Goal: Task Accomplishment & Management: Manage account settings

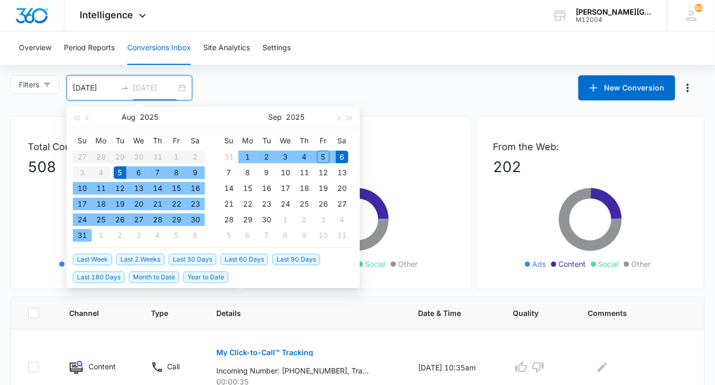
click at [341, 156] on div "6" at bounding box center [342, 157] width 13 height 13
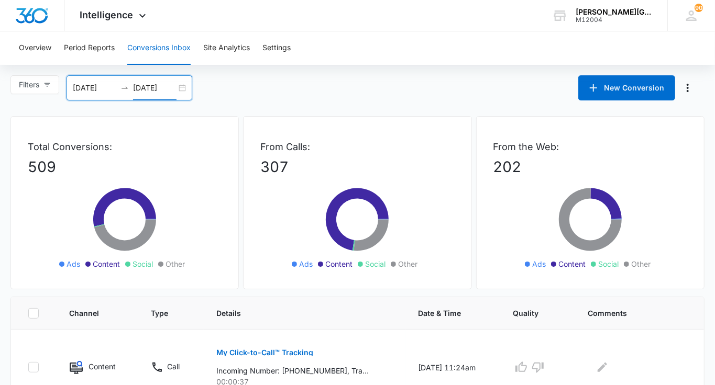
click at [176, 87] on input "09/06/2025" at bounding box center [154, 88] width 43 height 12
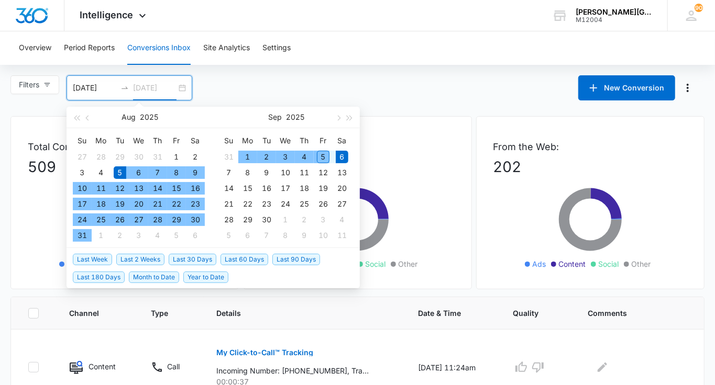
click at [326, 154] on div "5" at bounding box center [323, 157] width 13 height 13
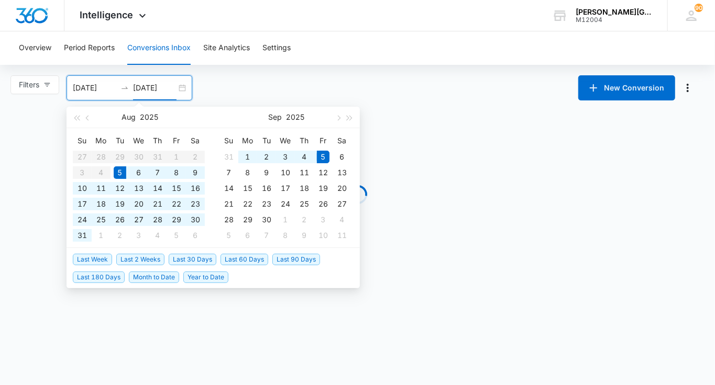
click at [171, 87] on input "09/05/2025" at bounding box center [154, 88] width 43 height 12
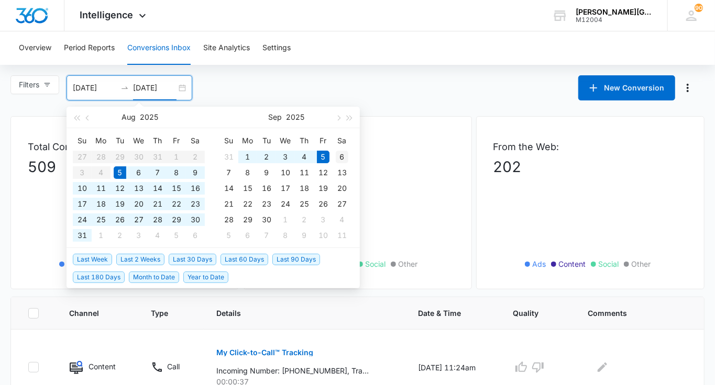
type input "09/06/2025"
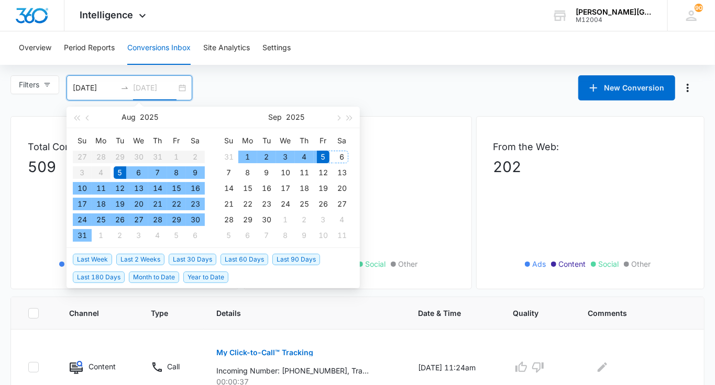
click at [342, 153] on div "6" at bounding box center [342, 157] width 13 height 13
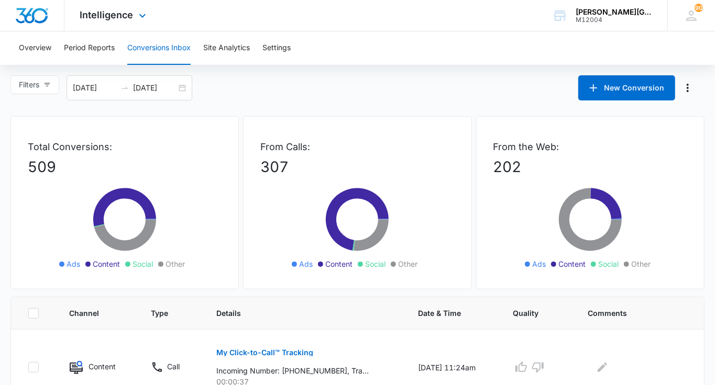
click at [109, 28] on div "Intelligence Apps Reputation Websites Forms CRM Email Social Shop Payments POS …" at bounding box center [114, 15] width 100 height 31
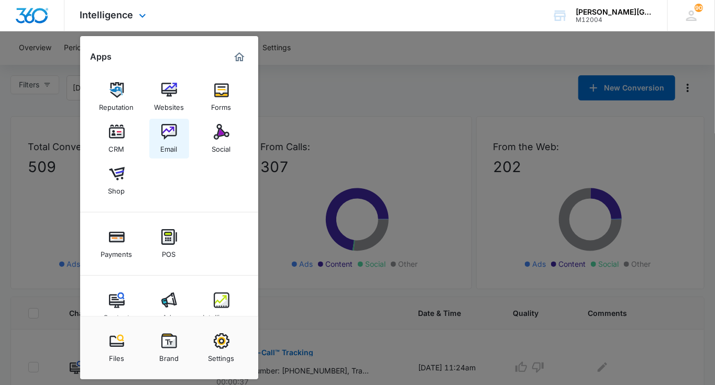
click at [173, 145] on div "Email" at bounding box center [169, 147] width 17 height 14
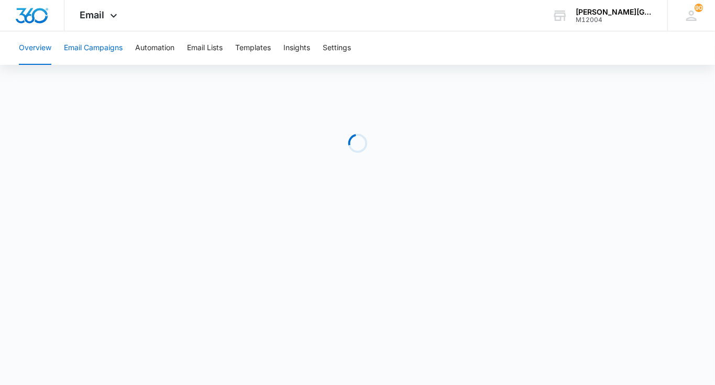
click at [98, 52] on button "Email Campaigns" at bounding box center [93, 48] width 59 height 34
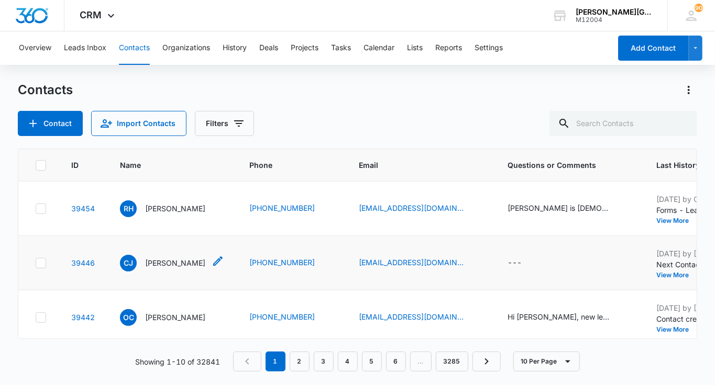
click at [171, 269] on p "[PERSON_NAME]" at bounding box center [175, 263] width 60 height 11
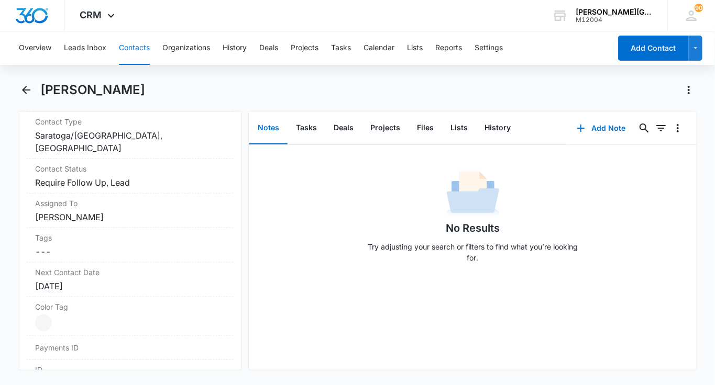
scroll to position [461, 0]
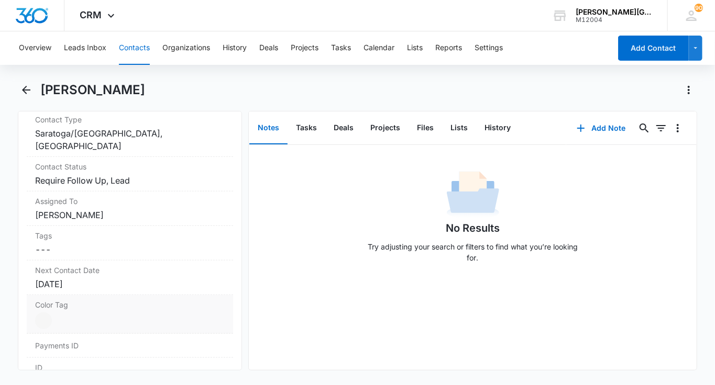
click at [70, 313] on dd "Current Color: Cancel Save Changes" at bounding box center [130, 321] width 190 height 17
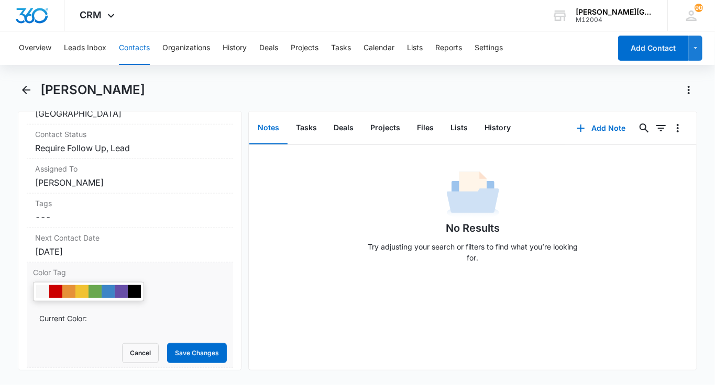
scroll to position [499, 0]
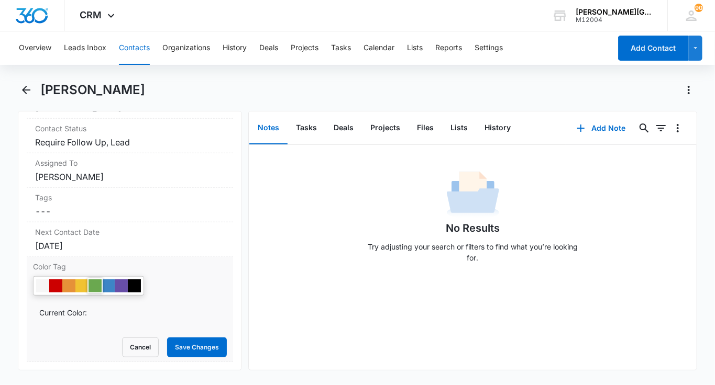
click at [94, 286] on div at bounding box center [94, 286] width 13 height 13
click at [187, 352] on button "Save Changes" at bounding box center [197, 348] width 60 height 20
click at [157, 141] on dd "Cancel Save Changes Require Follow Up, Lead" at bounding box center [130, 142] width 190 height 13
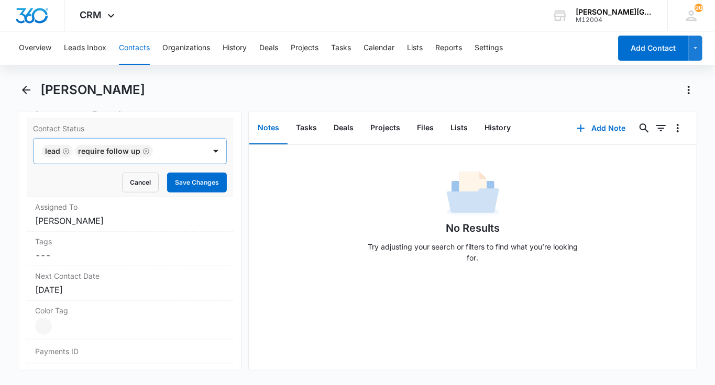
click at [69, 147] on div "Lead" at bounding box center [57, 151] width 31 height 13
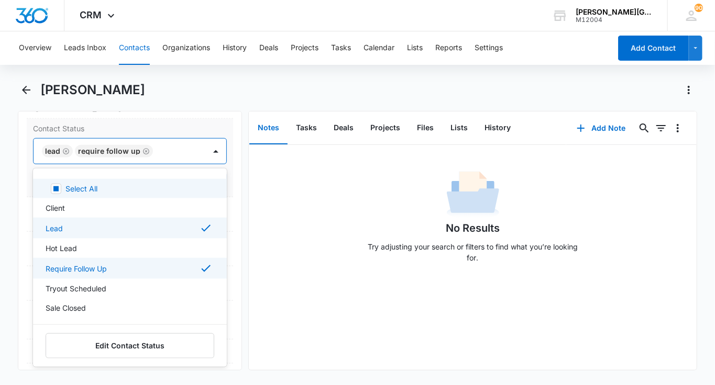
click at [64, 149] on icon "Remove Lead" at bounding box center [65, 152] width 7 height 8
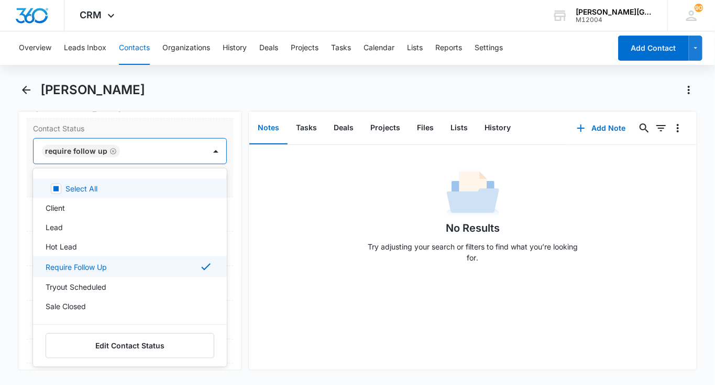
click at [64, 149] on div "Require Follow Up" at bounding box center [76, 151] width 62 height 7
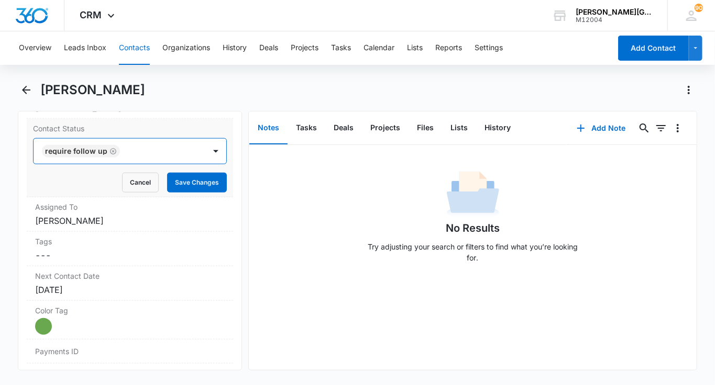
click at [109, 149] on icon "Remove Require Follow Up" at bounding box center [112, 152] width 7 height 8
click at [109, 149] on div at bounding box center [117, 151] width 149 height 15
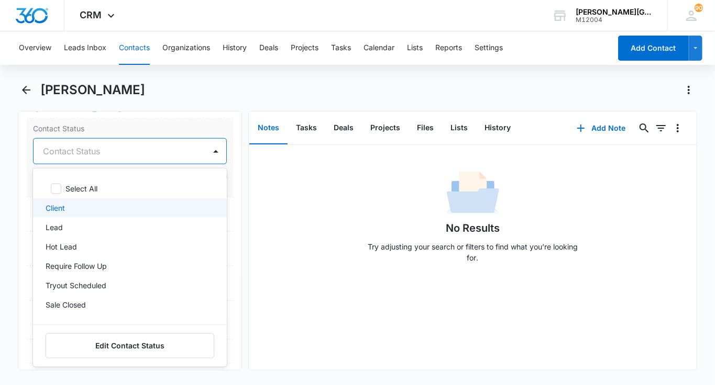
click at [70, 204] on div "Client" at bounding box center [129, 208] width 167 height 11
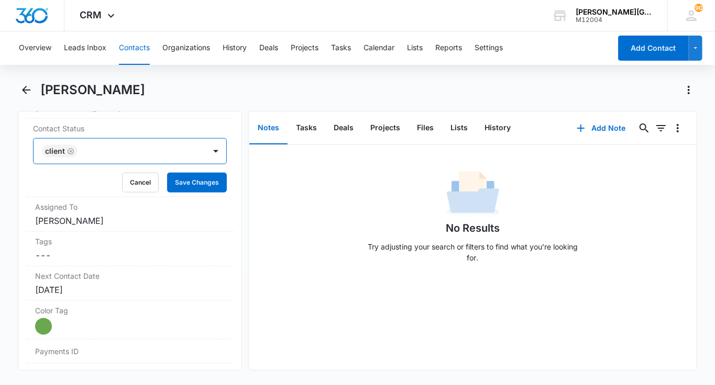
click at [201, 153] on div "Client" at bounding box center [120, 151] width 172 height 25
click at [193, 182] on button "Save Changes" at bounding box center [197, 183] width 60 height 20
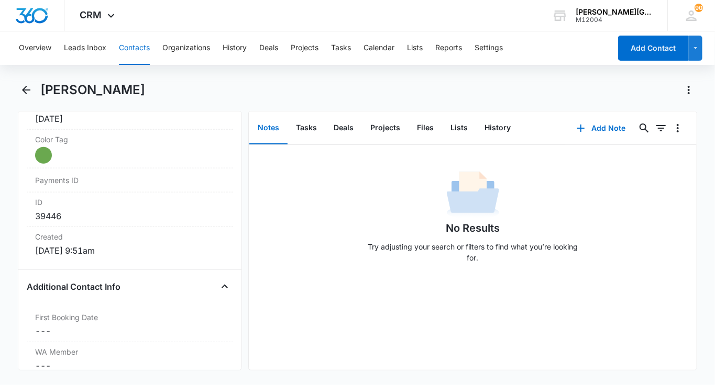
scroll to position [595, 0]
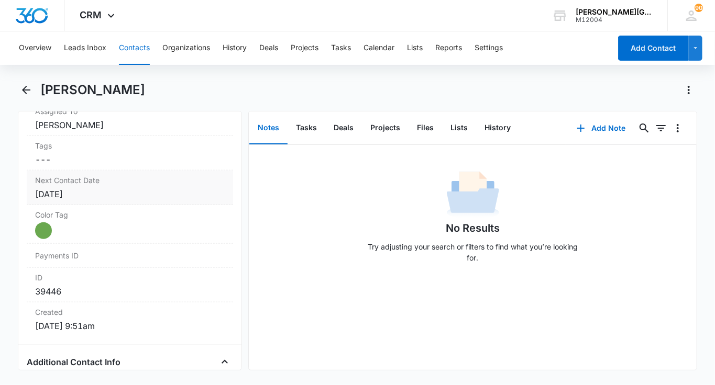
click at [103, 188] on div "[DATE]" at bounding box center [130, 194] width 190 height 13
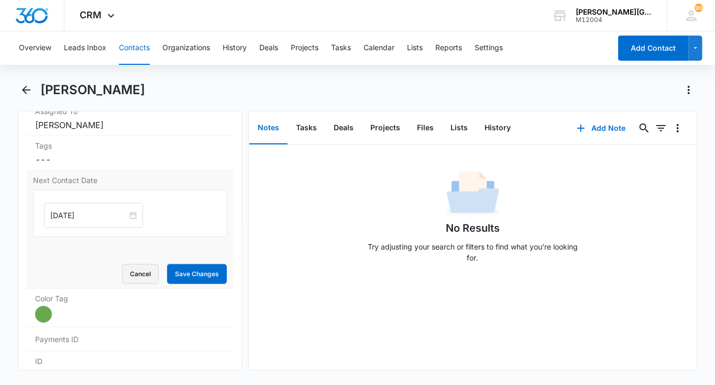
click at [134, 267] on button "Cancel" at bounding box center [140, 274] width 37 height 20
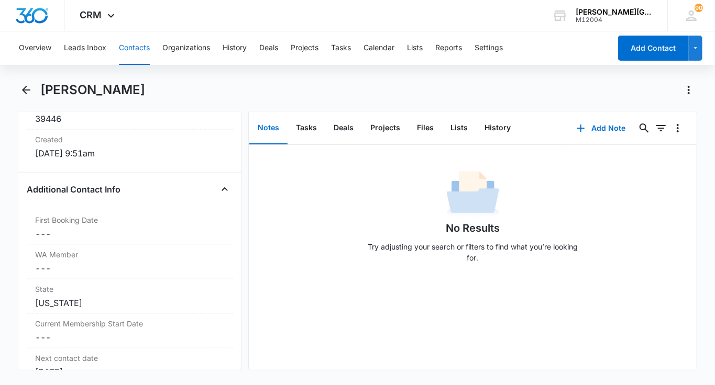
scroll to position [758, 0]
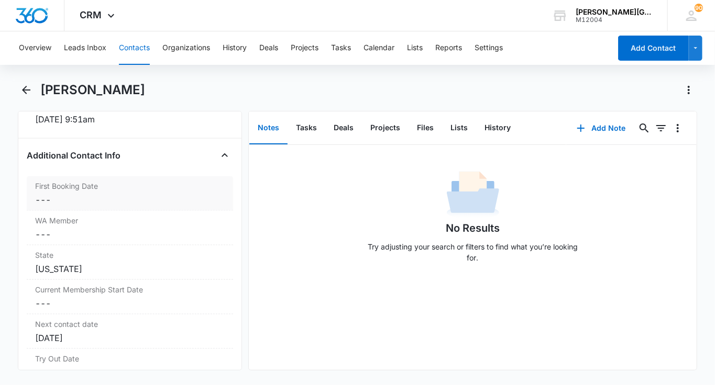
click at [90, 195] on dd "Cancel Save Changes ---" at bounding box center [130, 200] width 190 height 13
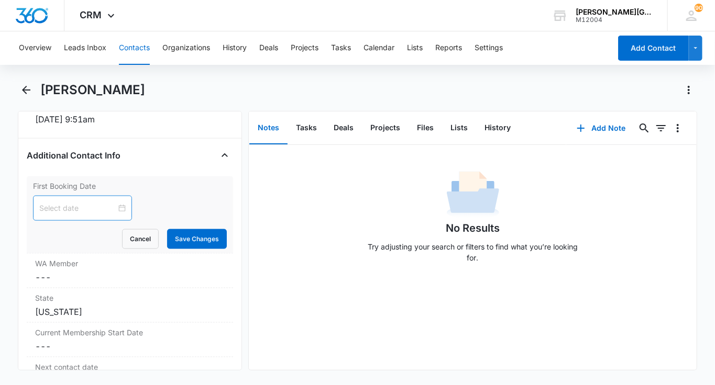
click at [65, 212] on div at bounding box center [82, 208] width 99 height 25
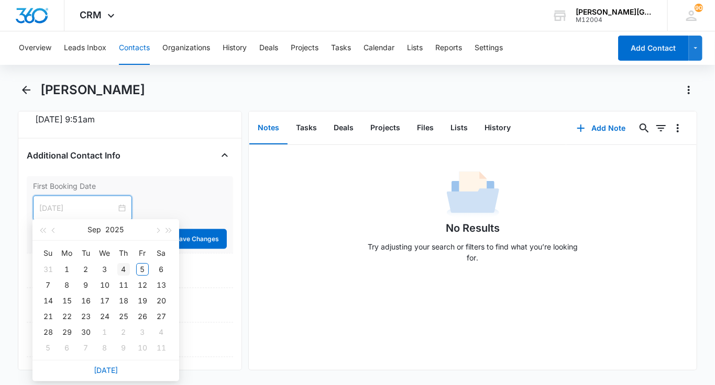
type input "[DATE]"
click at [121, 271] on div "4" at bounding box center [123, 269] width 13 height 13
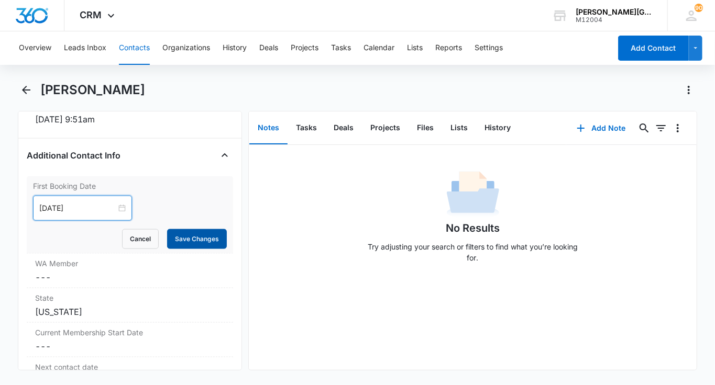
click at [193, 237] on button "Save Changes" at bounding box center [197, 239] width 60 height 20
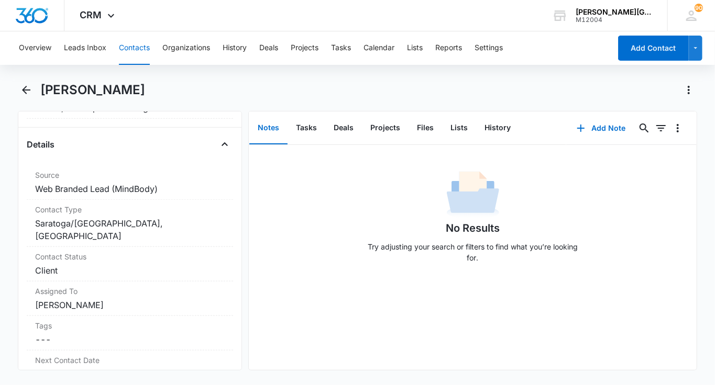
scroll to position [353, 0]
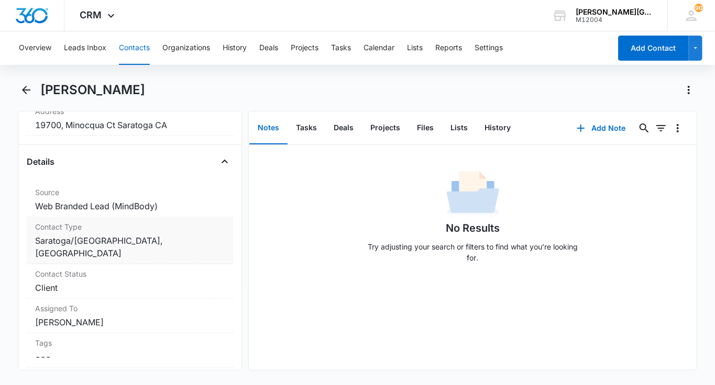
click at [165, 252] on dd "Cancel Save Changes Saratoga/[GEOGRAPHIC_DATA], [GEOGRAPHIC_DATA] - [GEOGRAPHIC…" at bounding box center [130, 247] width 190 height 25
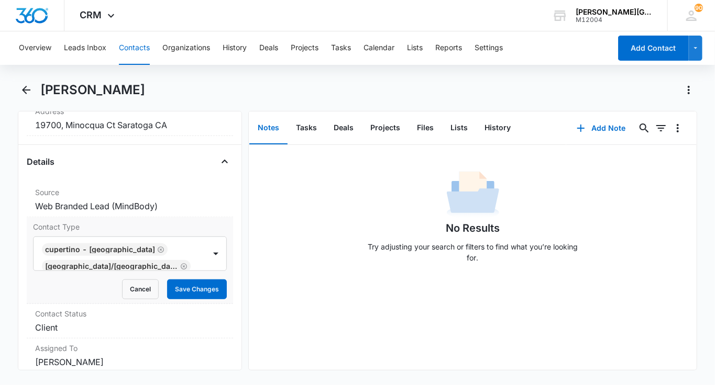
click at [165, 252] on div "Cupertino - [GEOGRAPHIC_DATA] [GEOGRAPHIC_DATA]/[GEOGRAPHIC_DATA]" at bounding box center [120, 254] width 172 height 34
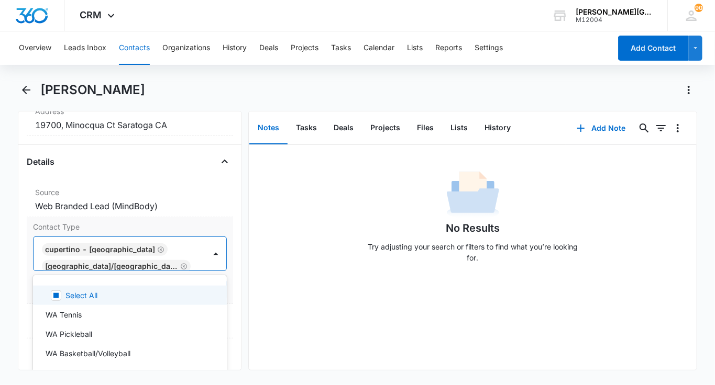
scroll to position [2, 0]
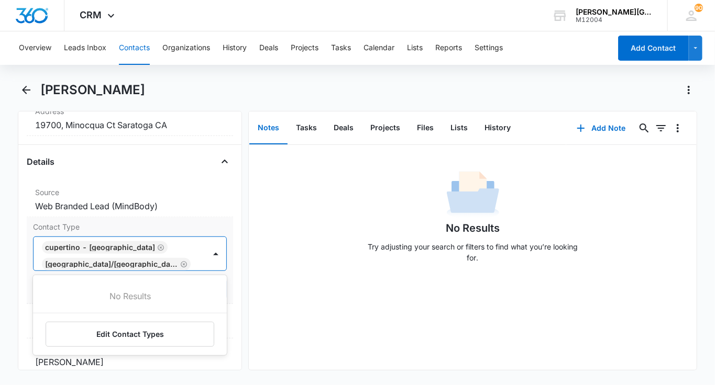
type input "[PERSON_NAME]"
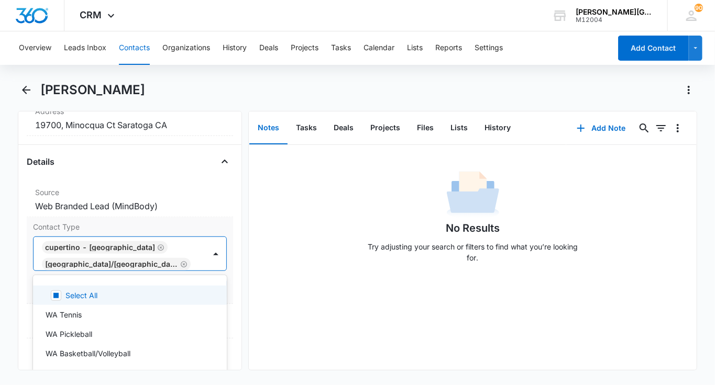
type input "fitne"
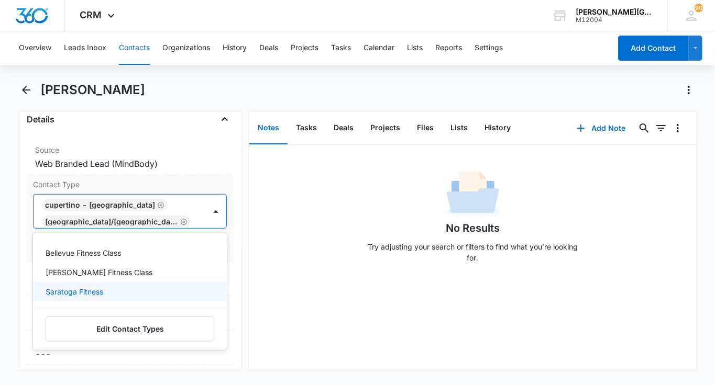
click at [110, 286] on div "Saratoga Fitness" at bounding box center [129, 291] width 167 height 11
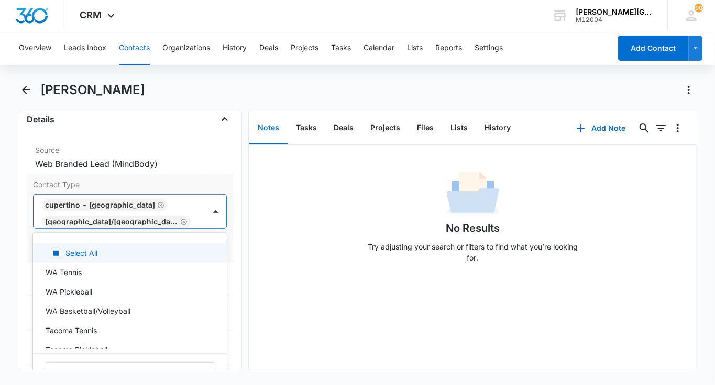
click at [176, 207] on div "Cupertino - [GEOGRAPHIC_DATA] [GEOGRAPHIC_DATA]/[GEOGRAPHIC_DATA] [GEOGRAPHIC_D…" at bounding box center [120, 212] width 172 height 34
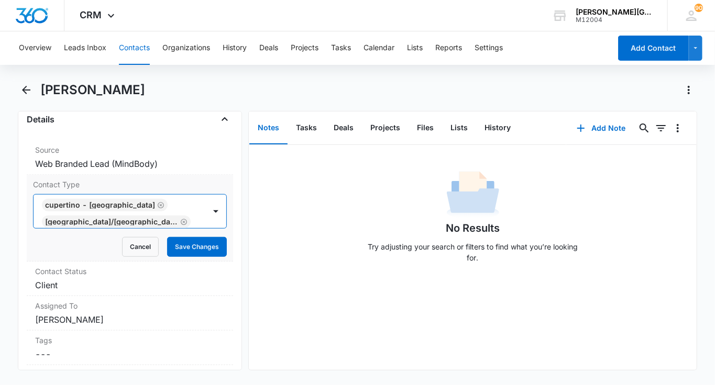
click at [157, 202] on icon "Remove Cupertino - De Anza College" at bounding box center [160, 206] width 7 height 8
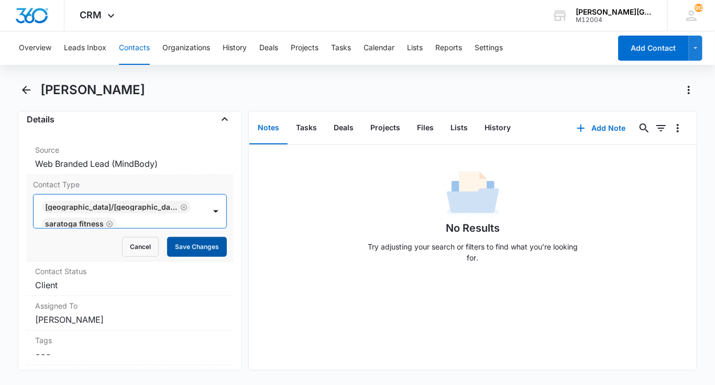
click at [198, 245] on button "Save Changes" at bounding box center [197, 247] width 60 height 20
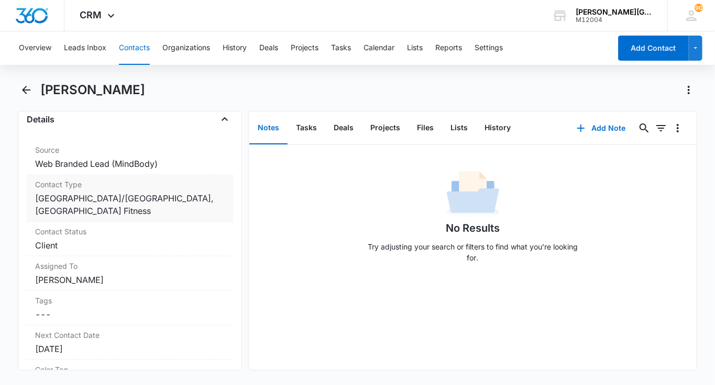
click at [172, 198] on dd "Cancel Save Changes Saratoga/[GEOGRAPHIC_DATA], [GEOGRAPHIC_DATA] Fitness" at bounding box center [130, 204] width 190 height 25
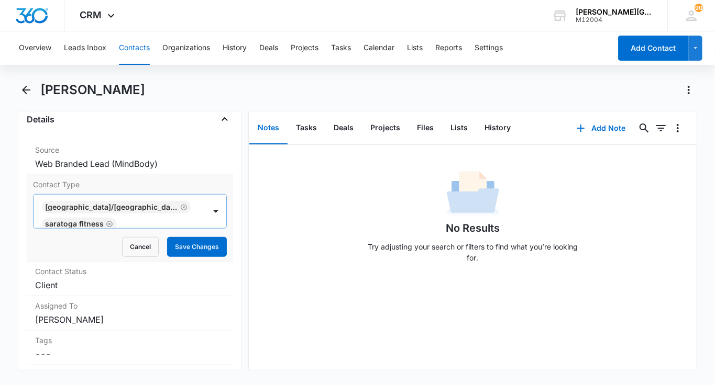
click at [170, 203] on div "[GEOGRAPHIC_DATA]/[GEOGRAPHIC_DATA] [GEOGRAPHIC_DATA] Fitness" at bounding box center [120, 212] width 172 height 34
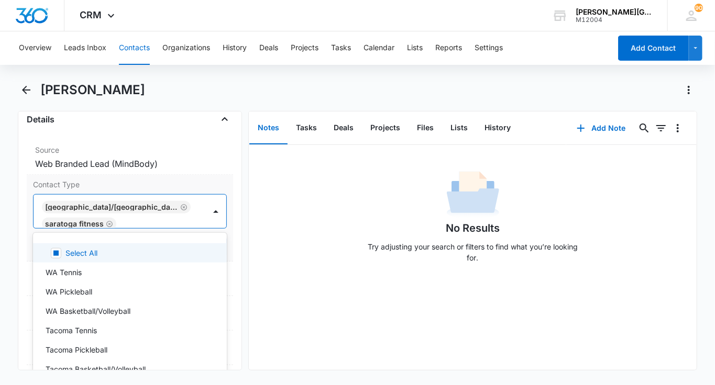
scroll to position [2, 0]
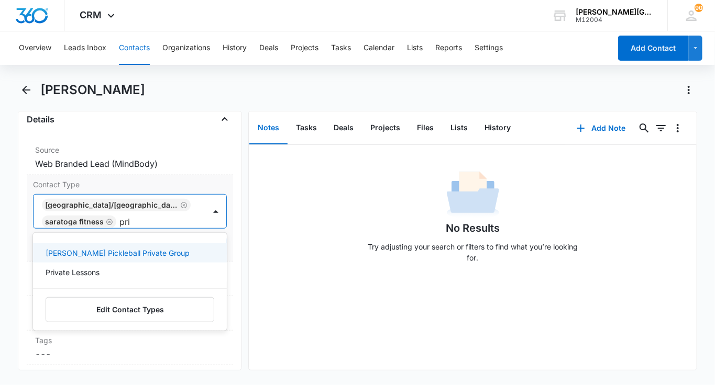
type input "priv"
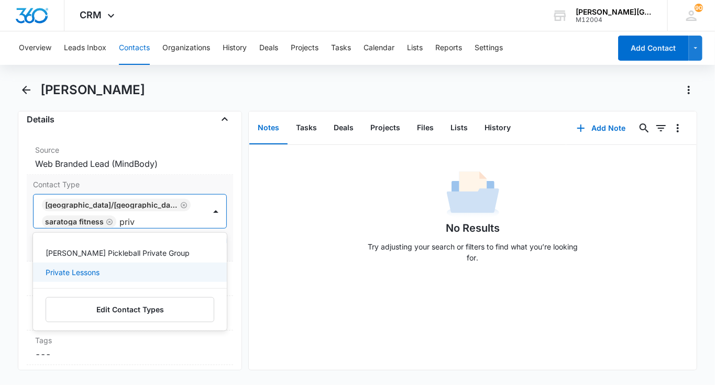
click at [101, 269] on div "Private Lessons" at bounding box center [129, 272] width 167 height 11
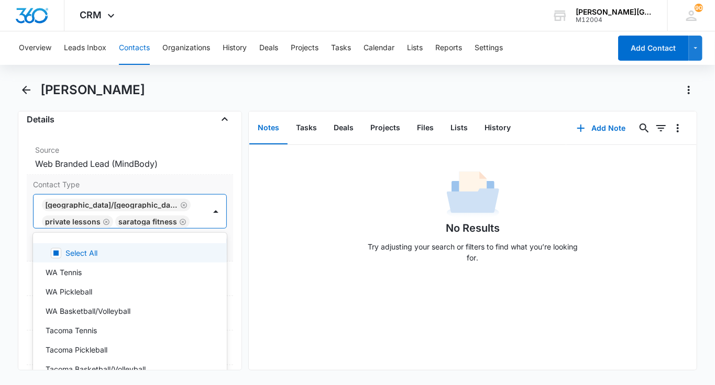
click at [171, 218] on div "Saratoga Fitness" at bounding box center [147, 221] width 59 height 7
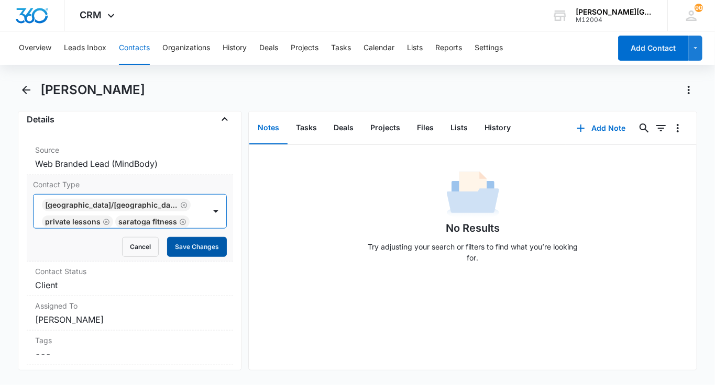
click at [183, 238] on button "Save Changes" at bounding box center [197, 247] width 60 height 20
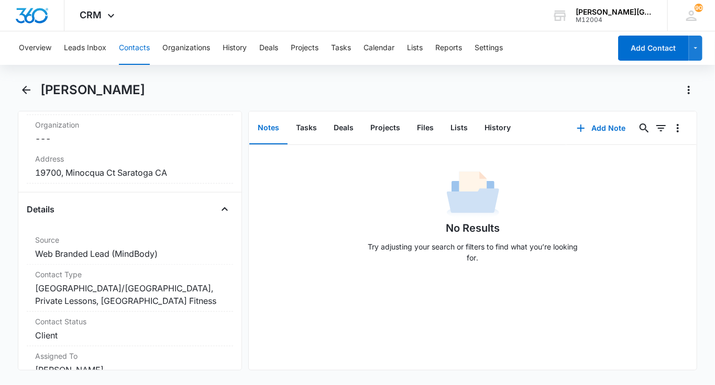
scroll to position [228, 0]
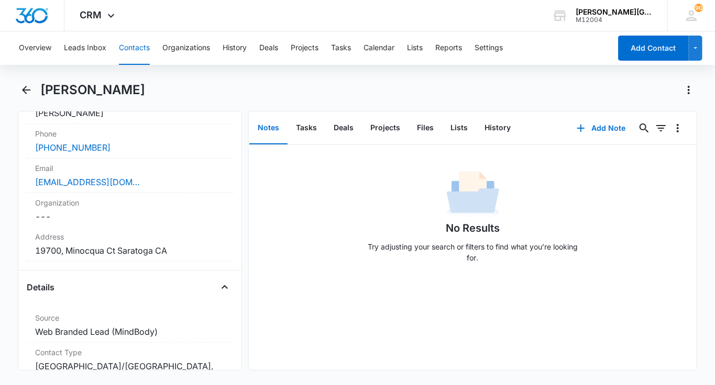
click at [135, 45] on button "Contacts" at bounding box center [134, 48] width 31 height 34
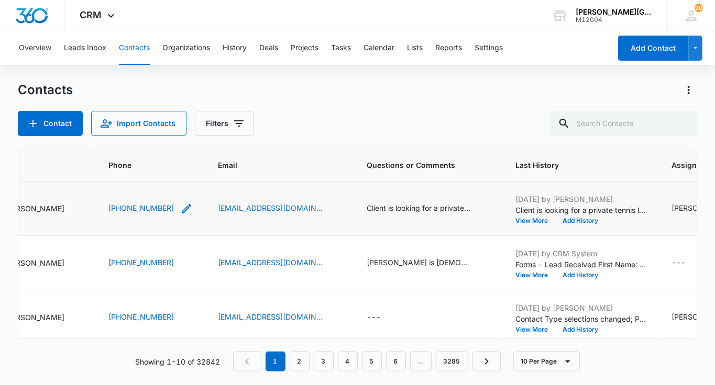
scroll to position [0, 142]
click at [535, 218] on button "View More" at bounding box center [534, 221] width 40 height 6
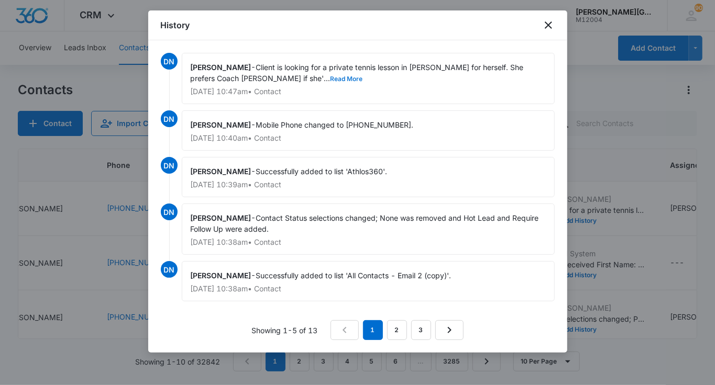
click at [330, 77] on button "Read More" at bounding box center [346, 79] width 32 height 6
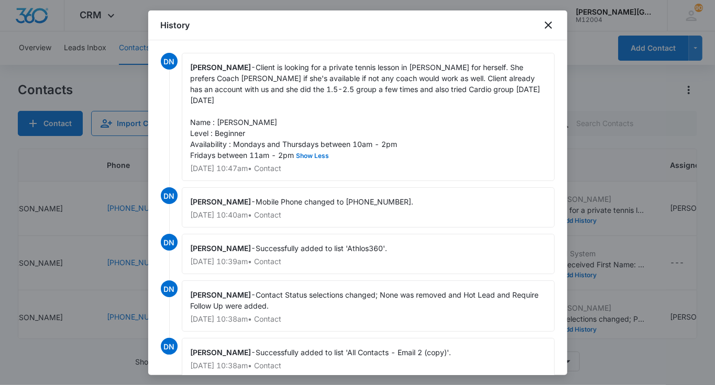
click at [592, 158] on div at bounding box center [357, 192] width 715 height 385
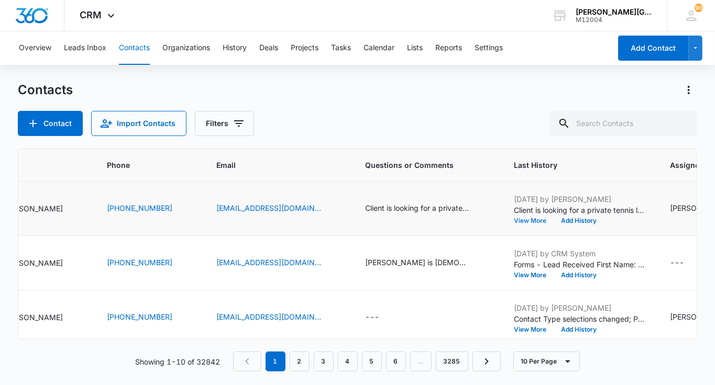
scroll to position [0, 0]
